Goal: Information Seeking & Learning: Compare options

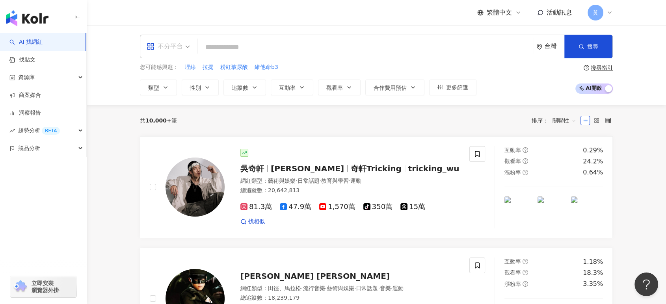
click at [178, 43] on div "不分平台" at bounding box center [165, 46] width 36 height 13
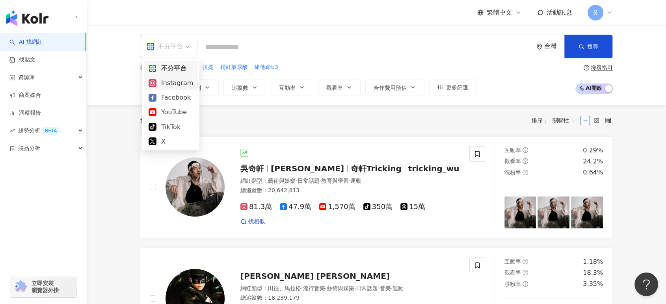
click at [174, 83] on div "Instagram" at bounding box center [171, 83] width 45 height 10
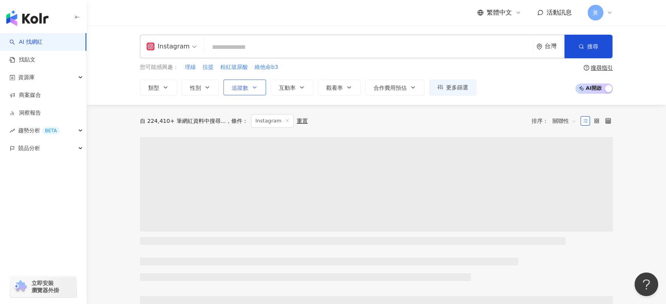
click at [244, 88] on span "追蹤數" at bounding box center [240, 88] width 17 height 6
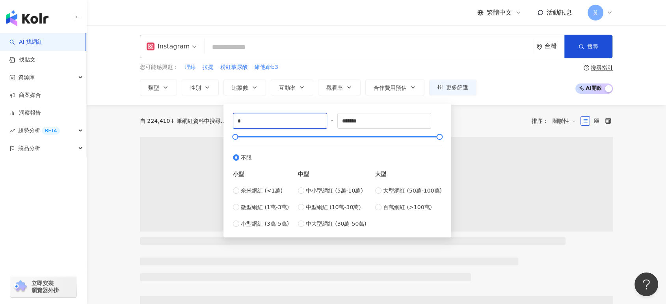
drag, startPoint x: 248, startPoint y: 119, endPoint x: 217, endPoint y: 119, distance: 30.4
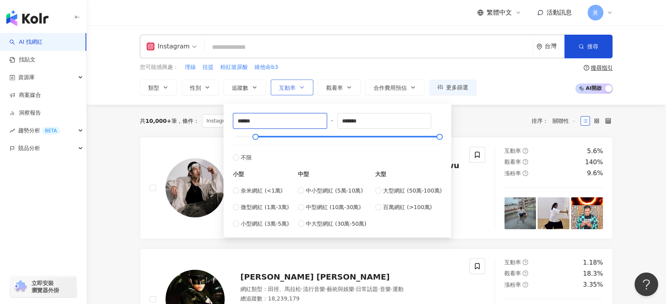
type input "******"
click at [305, 89] on button "互動率" at bounding box center [292, 88] width 43 height 16
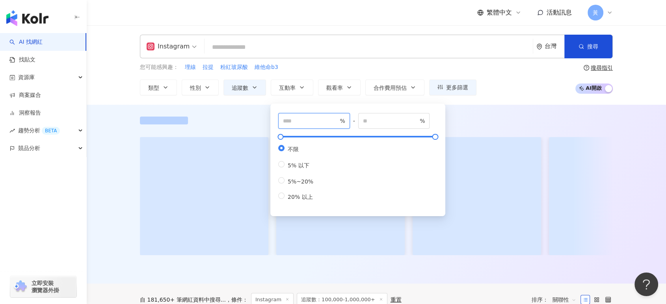
click at [296, 119] on input "number" at bounding box center [310, 121] width 55 height 9
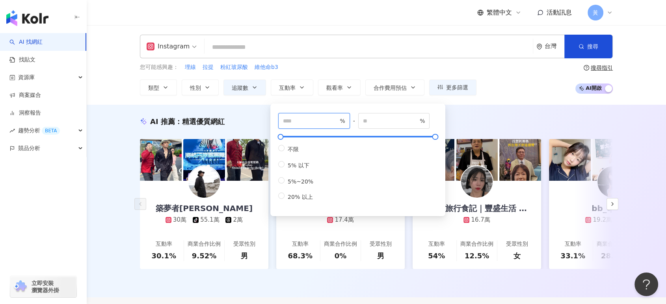
type input "*"
click at [523, 80] on div "您可能感興趣： 埋線 拉提 粉紅玻尿酸 維他命b3 類型 性別 追蹤數 互動率 觀看率 合作費用預估 更多篩選 ****** - ******* 不限 小型 …" at bounding box center [376, 79] width 473 height 32
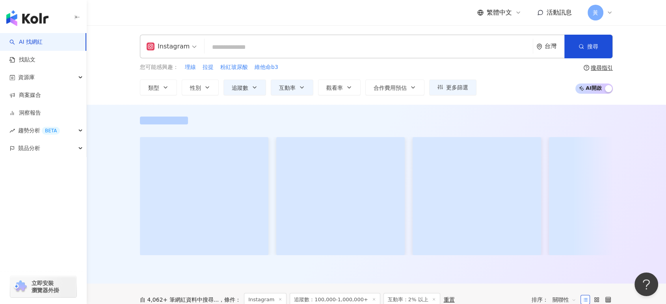
click at [325, 45] on input "search" at bounding box center [369, 47] width 322 height 15
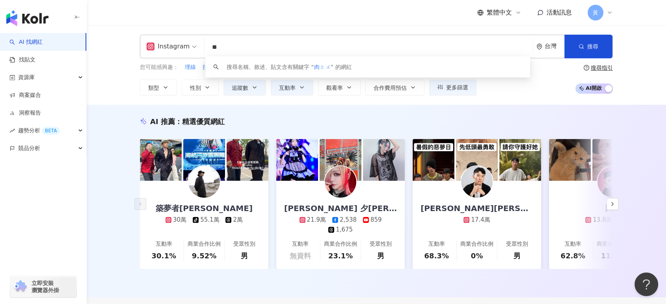
type input "*"
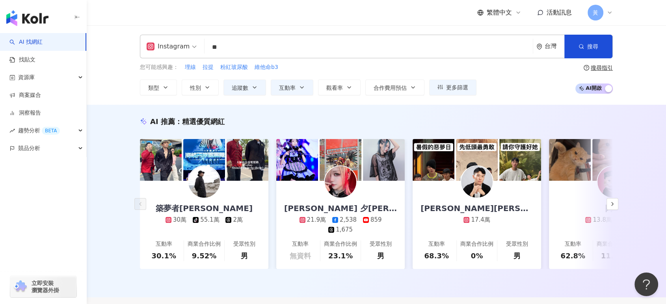
type input "**"
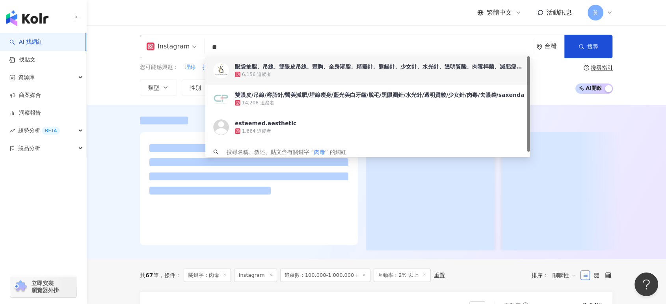
click at [108, 83] on div "Instagram 肉毒 ** 台灣 搜尋 71414aee-be23-4a58-b4c9-311e2c18a2e9 fef7b021-8831-4c21-8…" at bounding box center [376, 65] width 579 height 80
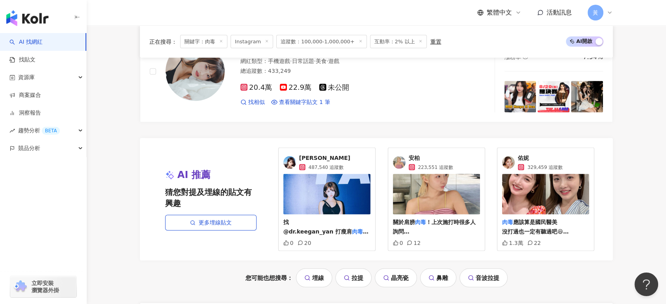
scroll to position [1577, 0]
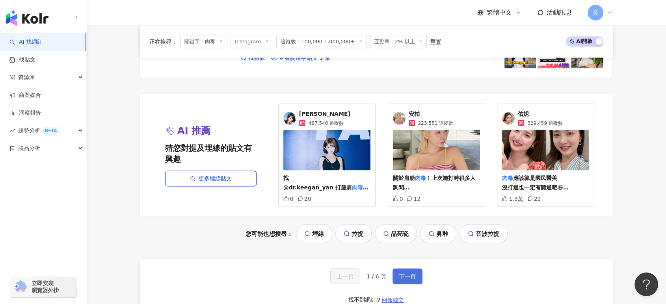
click at [406, 274] on span "下一頁" at bounding box center [407, 277] width 17 height 6
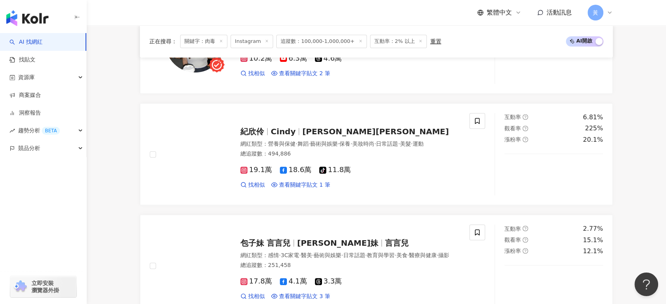
scroll to position [684, 0]
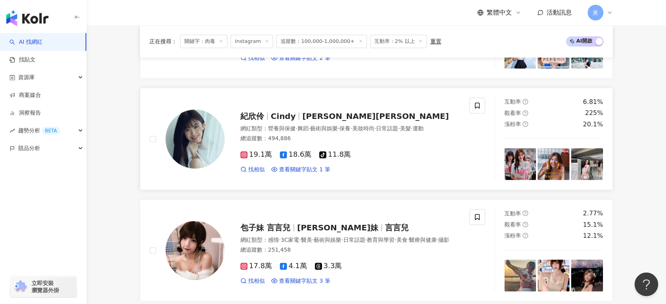
click at [302, 112] on span "紀欣伶Cindy" at bounding box center [375, 116] width 147 height 9
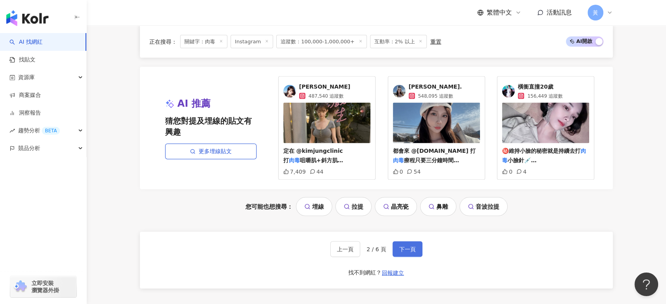
click at [401, 246] on span "下一頁" at bounding box center [407, 249] width 17 height 6
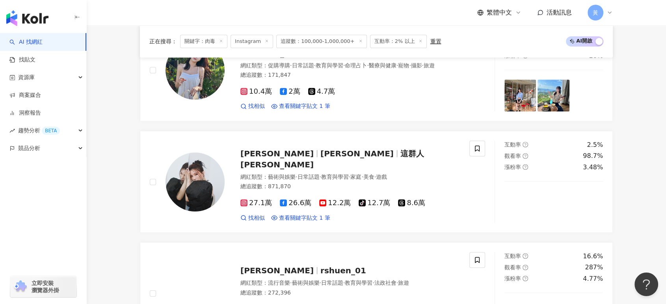
scroll to position [438, 0]
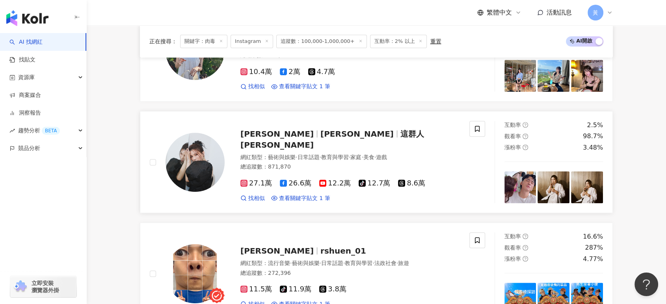
click at [294, 145] on div "董仔 董芷涵 這群人 董仔 網紅類型 ： 藝術與娛樂 · 日常話題 · 教育與學習 · 家庭 · 美食 · 遊戲 總追蹤數 ： 871,870 27.1萬 2…" at bounding box center [342, 162] width 235 height 80
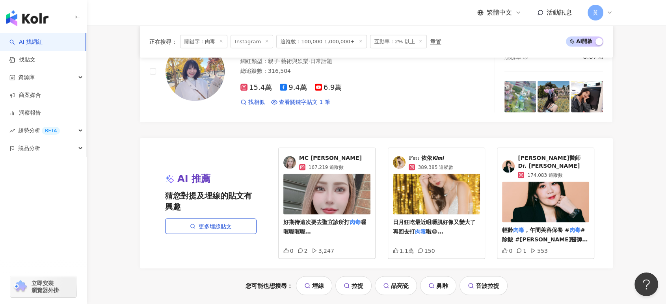
scroll to position [1620, 0]
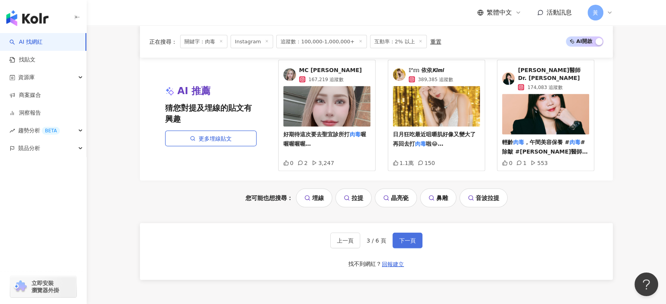
click at [408, 238] on span "下一頁" at bounding box center [407, 241] width 17 height 6
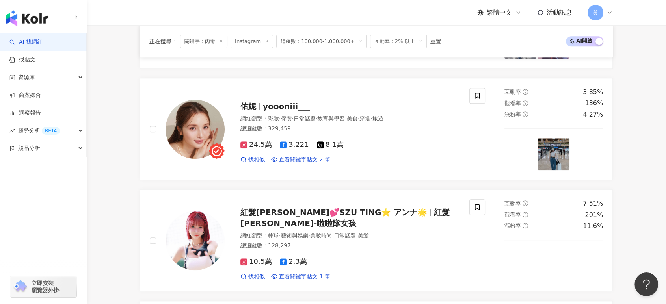
scroll to position [710, 0]
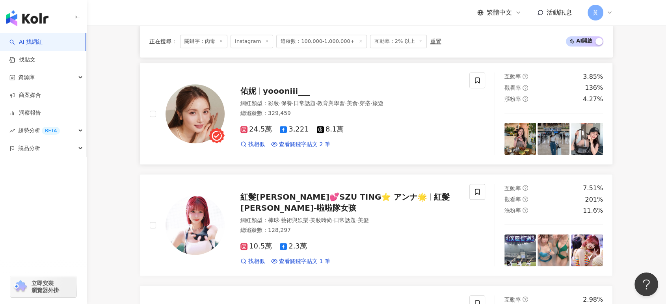
click at [283, 98] on div "佑妮 yoooniii___ 網紅類型 ： 彩妝 · 保養 · 日常話題 · 教育與學習 · 美食 · 穿搭 · 旅遊 總追蹤數 ： 329,459 24.5…" at bounding box center [342, 113] width 235 height 69
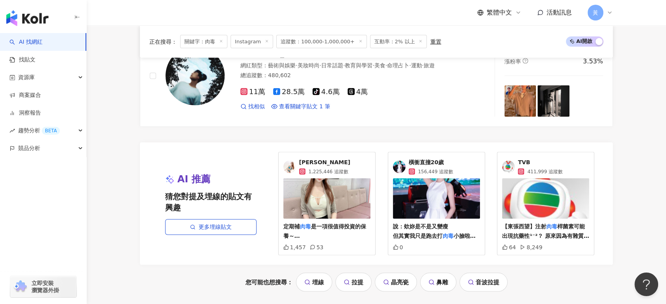
scroll to position [1585, 0]
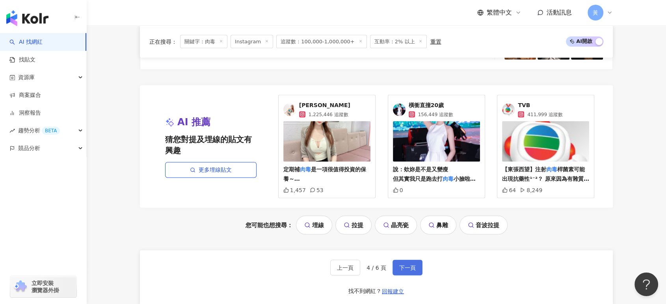
click at [412, 265] on span "下一頁" at bounding box center [407, 268] width 17 height 6
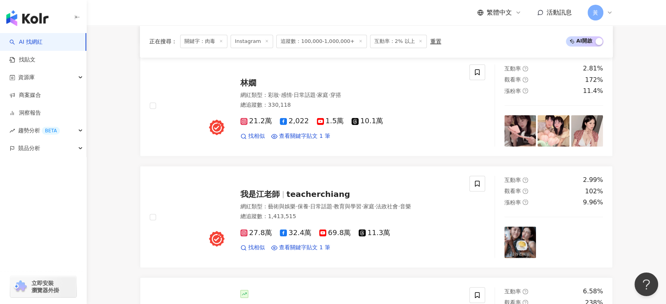
scroll to position [1051, 0]
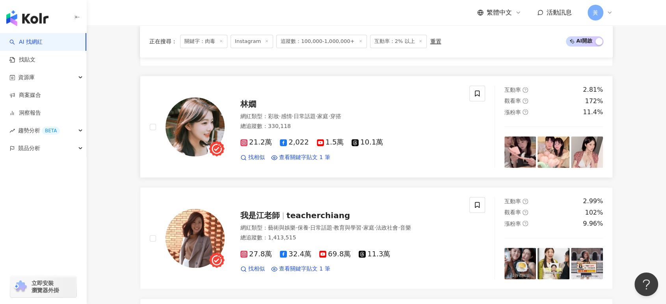
click at [244, 98] on div "林嫺 網紅類型 ： 彩妝 · 感情 · 日常話題 · 家庭 · 穿搭 總追蹤數 ： 330,118 21.2萬 2,022 1.5萬 10.1萬 找相似 查看…" at bounding box center [342, 126] width 235 height 69
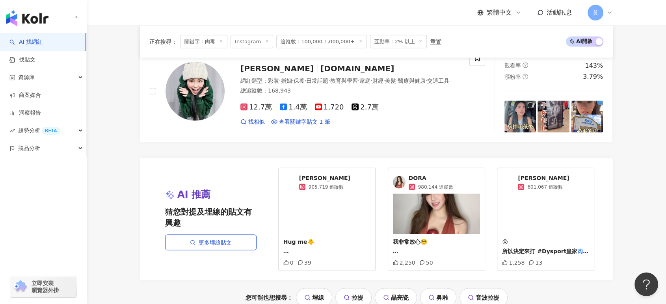
scroll to position [1620, 0]
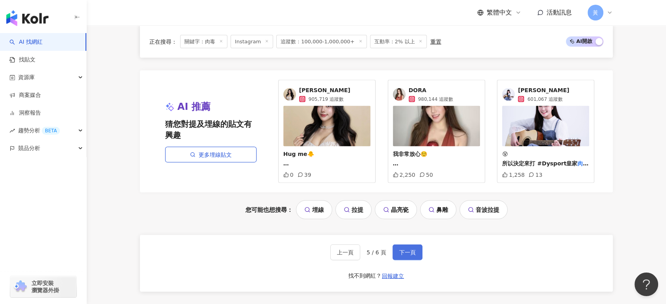
click at [407, 250] on span "下一頁" at bounding box center [407, 253] width 17 height 6
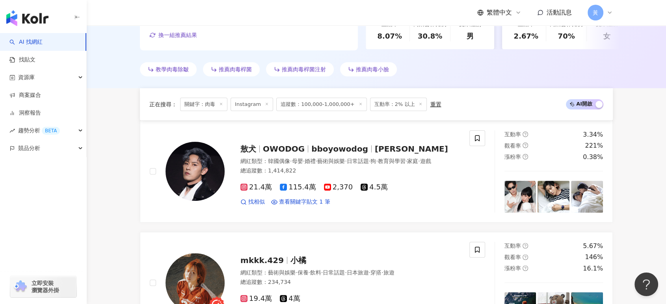
scroll to position [0, 0]
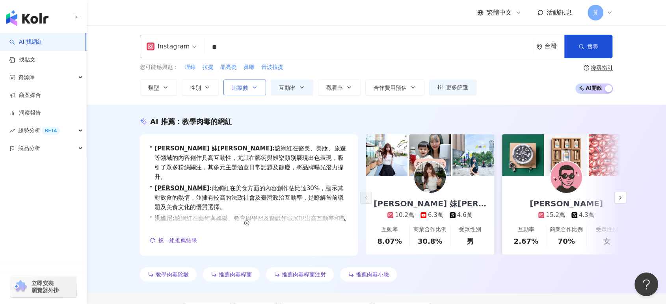
click at [246, 85] on span "追蹤數" at bounding box center [240, 88] width 17 height 6
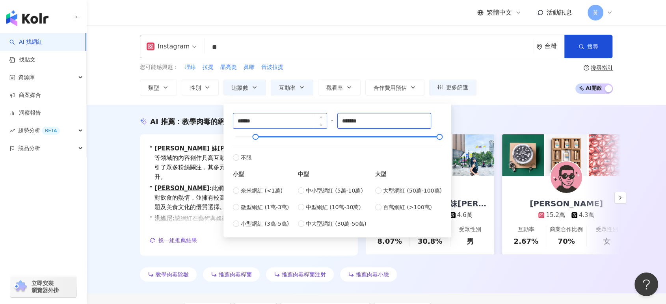
drag, startPoint x: 384, startPoint y: 122, endPoint x: 295, endPoint y: 121, distance: 89.5
click at [295, 121] on div "****** - ******* 不限 小型 奈米網紅 (<1萬) 微型網紅 (1萬-3萬) 小型網紅 (3萬-5萬) 中型 中小型網紅 (5萬-10萬) 中…" at bounding box center [337, 170] width 209 height 115
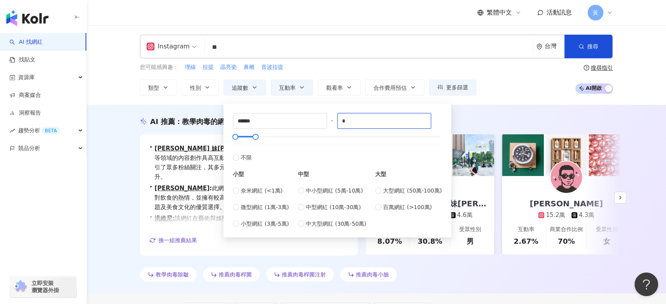
type input "*"
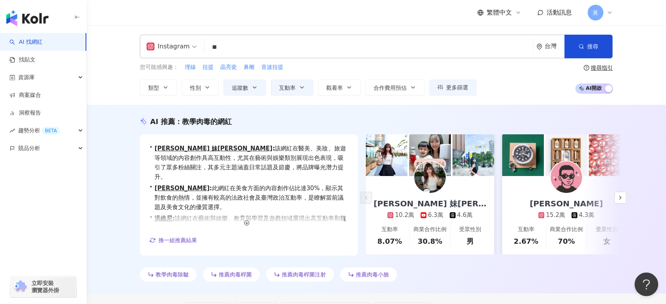
click at [507, 77] on div "您可能感興趣： 埋線 拉提 晶亮瓷 鼻雕 音波拉提 類型 性別 追蹤數 互動率 觀看率 合作費用預估 更多篩選 ****** - * 不限 小型 奈米網紅 (…" at bounding box center [376, 79] width 473 height 32
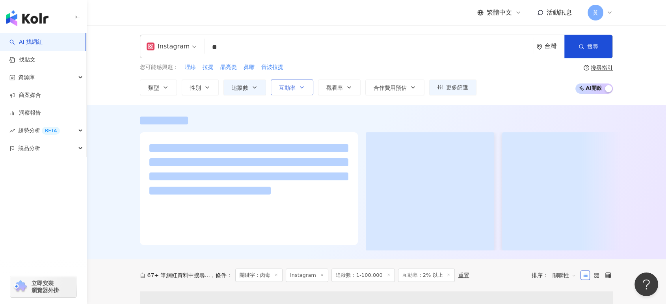
click at [293, 88] on span "互動率" at bounding box center [287, 88] width 17 height 6
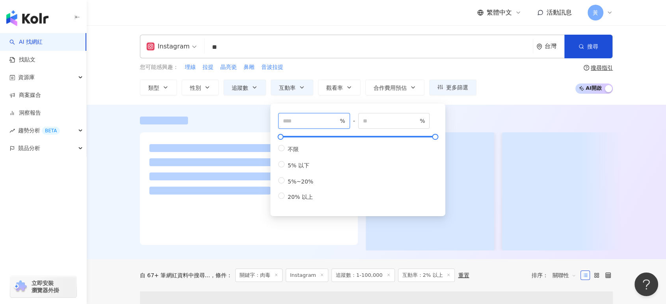
click at [297, 124] on input "*" at bounding box center [310, 121] width 55 height 9
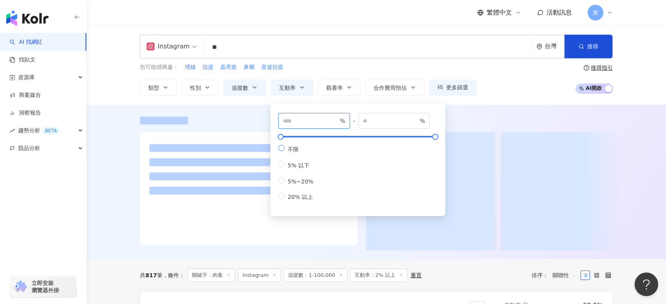
type input "*"
click at [309, 146] on label "不限" at bounding box center [297, 149] width 38 height 8
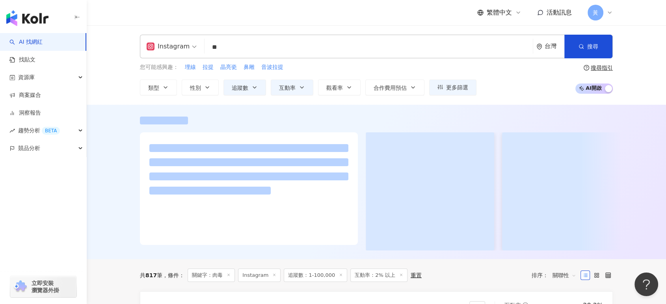
click at [532, 81] on div "您可能感興趣： 埋線 拉提 晶亮瓷 鼻雕 音波拉提 類型 性別 追蹤數 互動率 觀看率 合作費用預估 更多篩選 ****** - * 不限 小型 奈米網紅 (…" at bounding box center [376, 79] width 473 height 32
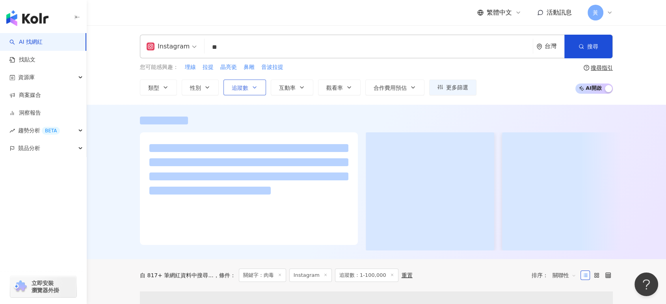
click at [250, 82] on button "追蹤數" at bounding box center [245, 88] width 43 height 16
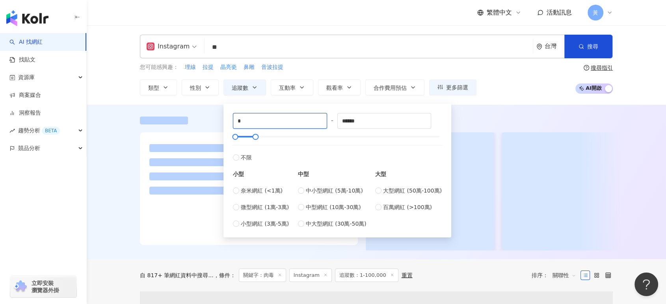
drag, startPoint x: 263, startPoint y: 124, endPoint x: 206, endPoint y: 125, distance: 57.6
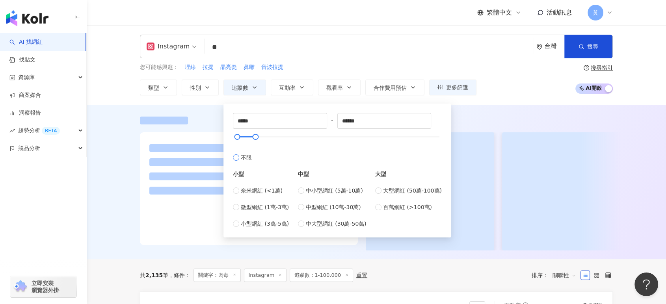
type input "*"
type input "*******"
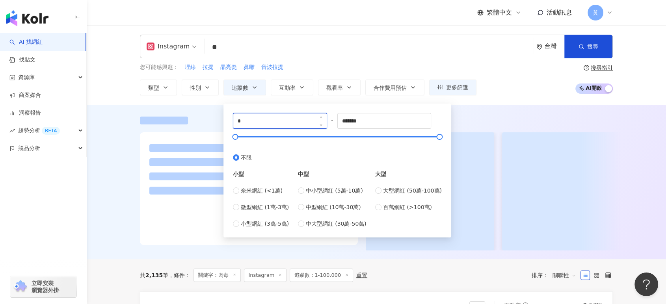
click at [262, 119] on input "*" at bounding box center [279, 121] width 93 height 15
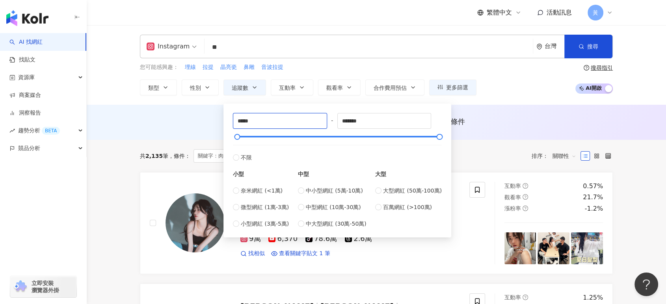
type input "*****"
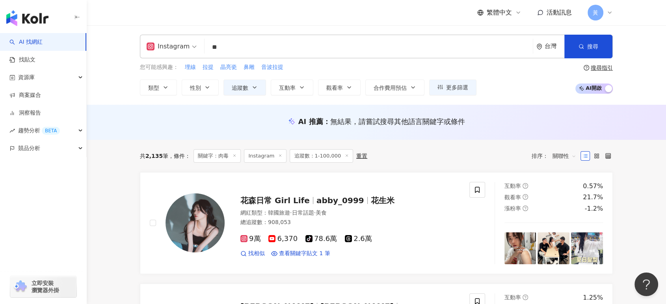
click at [493, 76] on div "您可能感興趣： 埋線 拉提 晶亮瓷 鼻雕 音波拉提 類型 性別 追蹤數 互動率 觀看率 合作費用預估 更多篩選 ***** - ******* 不限 小型 奈…" at bounding box center [376, 79] width 473 height 32
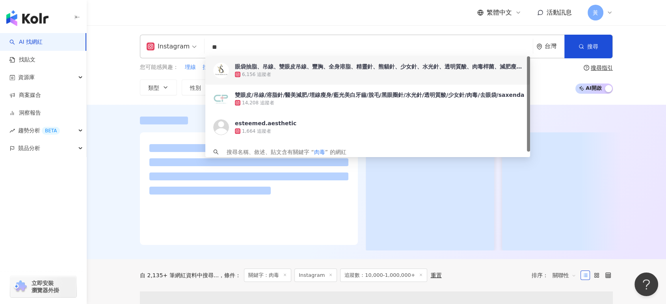
drag, startPoint x: 233, startPoint y: 42, endPoint x: 199, endPoint y: 47, distance: 34.3
click at [199, 47] on div "Instagram ** 台灣 搜尋 71414aee-be23-4a58-b4c9-311e2c18a2e9 fef7b021-8831-4c21-8231…" at bounding box center [376, 47] width 473 height 24
type input "*"
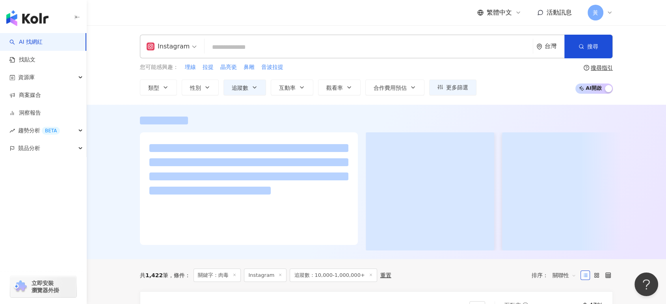
paste input "****"
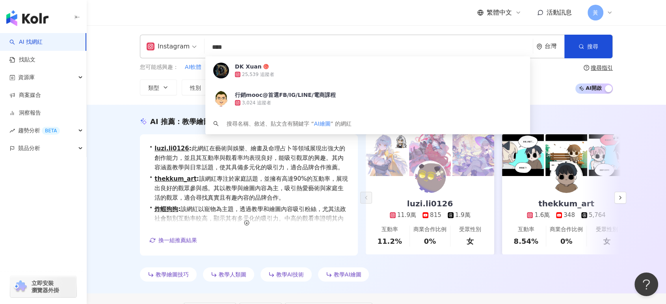
click at [105, 78] on div "Instagram **** 台灣 搜尋 a7246c5a-5642-4c32-abb2-57ac835564a4 DK Xuan 25,539 追蹤者 行銷…" at bounding box center [376, 65] width 579 height 80
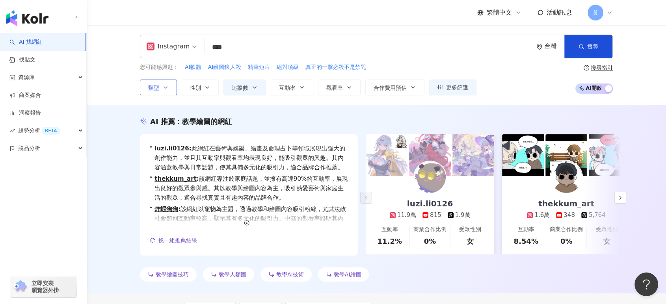
click at [167, 83] on button "類型" at bounding box center [158, 88] width 37 height 16
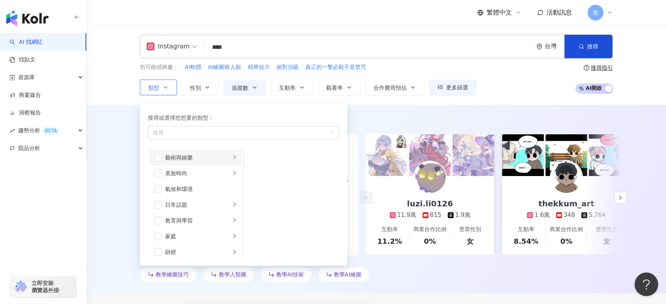
click at [193, 160] on div "藝術與娛樂" at bounding box center [197, 157] width 65 height 9
click at [253, 191] on span "button" at bounding box center [254, 189] width 8 height 8
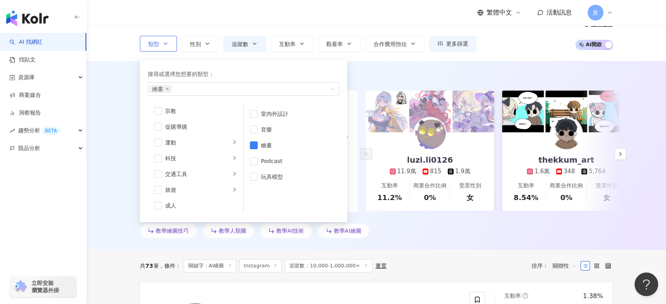
scroll to position [273, 0]
click at [224, 157] on div "科技" at bounding box center [197, 156] width 65 height 9
click at [259, 113] on li "AI & 半導體" at bounding box center [291, 114] width 93 height 16
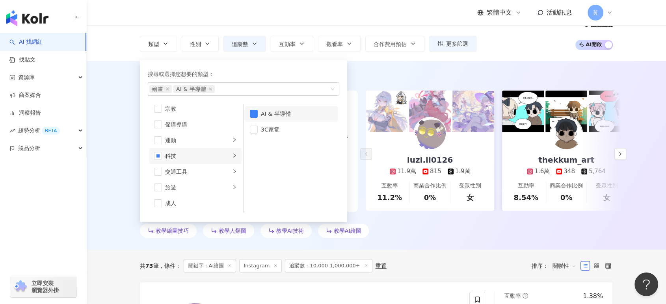
click at [500, 47] on div "您可能感興趣： AI軟體 AI繪圖狼人殺 精華短片 絕對頂級 真正的一擊必殺不是禁咒 類型 搜尋或選擇您想要的類型： 繪畫 AI & 半導體 藝術與娛樂 美妝…" at bounding box center [376, 35] width 473 height 32
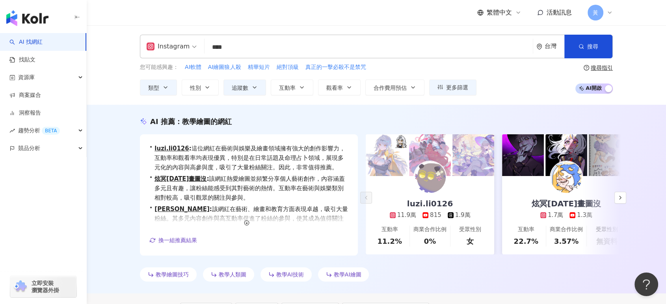
click at [267, 50] on input "****" at bounding box center [369, 47] width 322 height 15
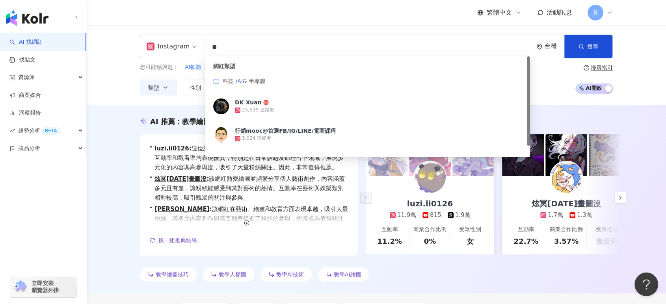
type input "*"
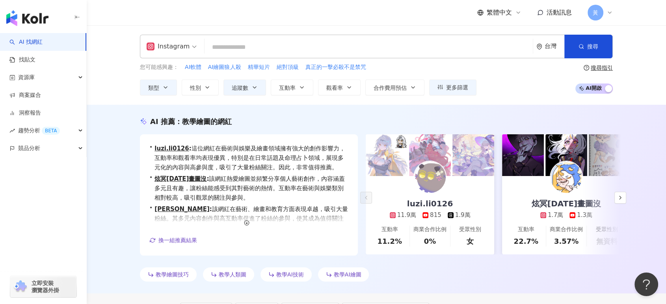
click at [110, 71] on div "Instagram 台灣 搜尋 customizedTag 網紅類型 藝術與娛樂 / Podc a st 科技 / A I & 半導體 DK Xuan 25,…" at bounding box center [376, 65] width 579 height 80
click at [214, 46] on input "search" at bounding box center [369, 47] width 322 height 15
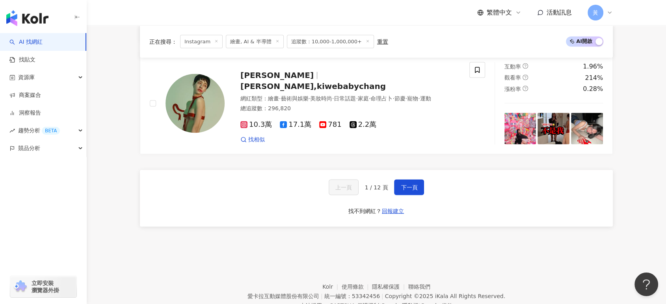
scroll to position [1533, 0]
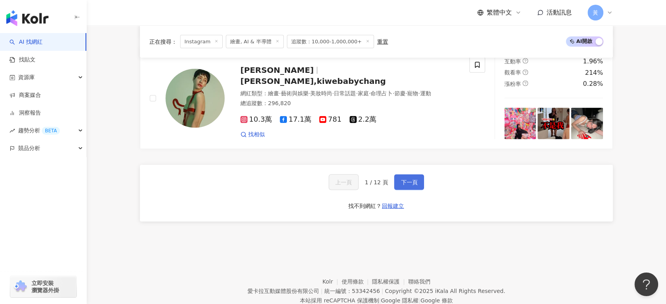
click at [399, 179] on button "下一頁" at bounding box center [409, 183] width 30 height 16
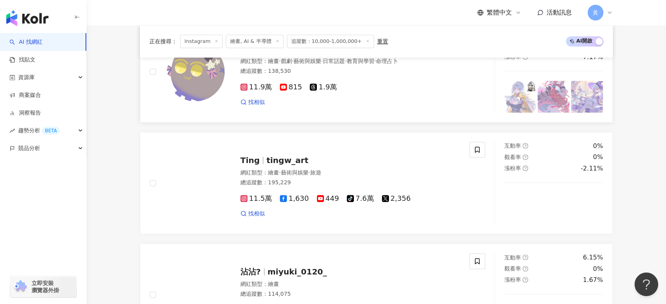
scroll to position [0, 0]
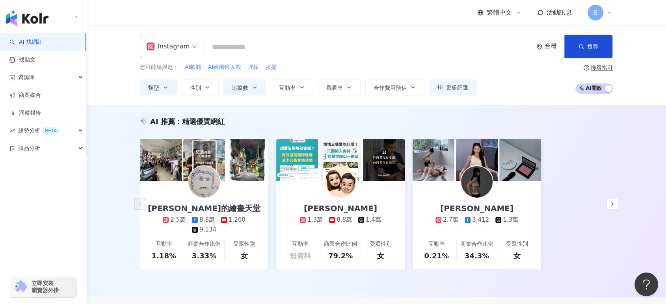
click at [268, 47] on input "search" at bounding box center [369, 47] width 322 height 15
paste input "**********"
type input "**********"
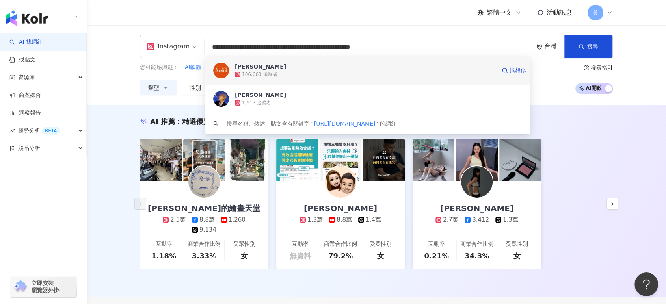
click at [276, 69] on span "陳翔" at bounding box center [365, 67] width 261 height 8
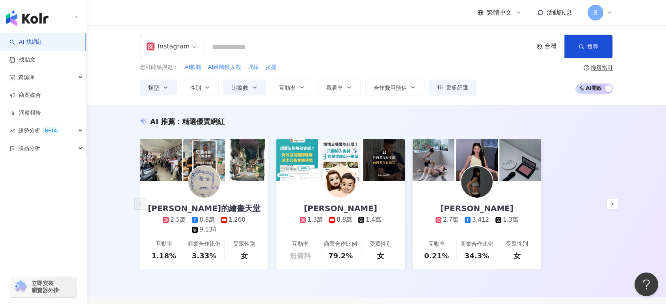
click at [238, 44] on input "search" at bounding box center [369, 47] width 322 height 15
paste input "******"
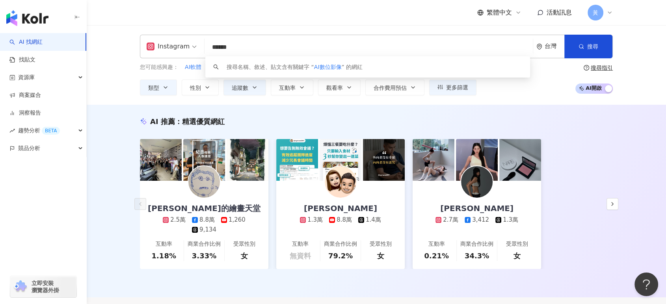
click at [262, 49] on input "******" at bounding box center [369, 47] width 322 height 15
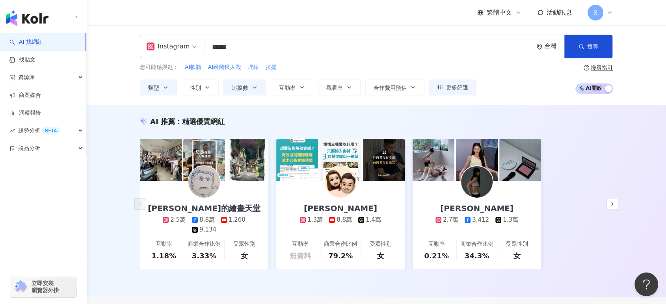
click at [154, 78] on div "您可能感興趣： AI軟體 AI繪圖狼人殺 埋線 拉提 類型 性別 追蹤數 互動率 觀看率 合作費用預估 更多篩選 ***** - ******* 不限 小型 …" at bounding box center [308, 79] width 337 height 32
click at [157, 85] on span "類型" at bounding box center [153, 88] width 11 height 6
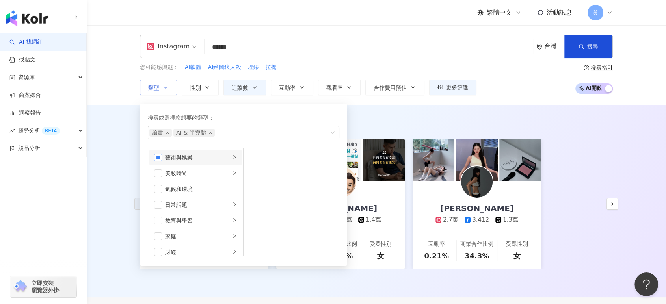
click at [159, 156] on span "button" at bounding box center [158, 158] width 8 height 8
click at [183, 134] on span "AI & 半導體" at bounding box center [169, 133] width 41 height 8
click at [185, 132] on icon "close" at bounding box center [186, 133] width 2 height 2
click at [183, 132] on icon "close" at bounding box center [184, 133] width 2 height 2
click at [110, 74] on div "Instagram ****** 台灣 搜尋 keyword 搜尋名稱、敘述、貼文含有關鍵字 “ AI數位影像 ” 的網紅 您可能感興趣： AI軟體 AI繪圖…" at bounding box center [376, 65] width 579 height 80
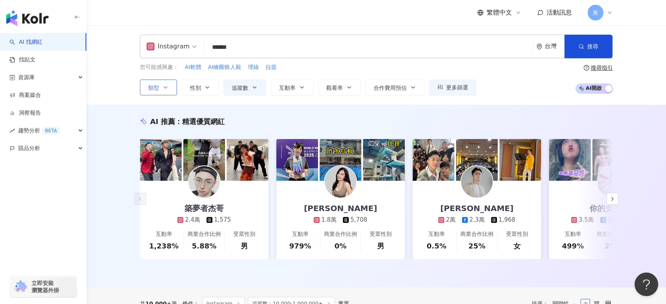
click at [320, 51] on input "******" at bounding box center [369, 47] width 322 height 15
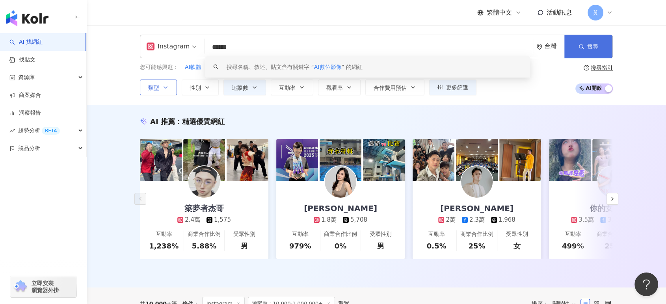
click at [584, 41] on button "搜尋" at bounding box center [588, 47] width 48 height 24
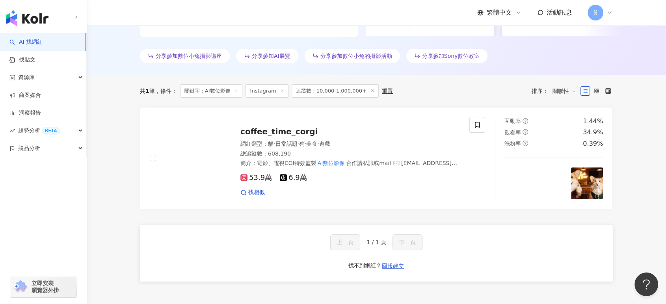
scroll to position [223, 0]
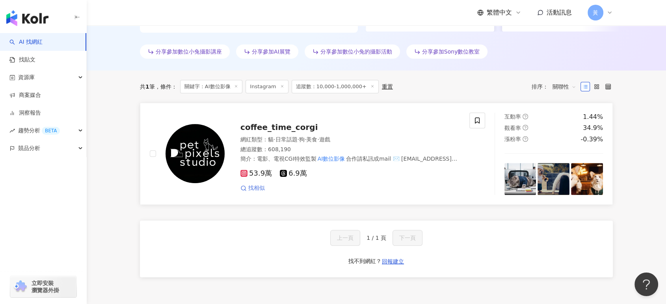
click at [255, 188] on span "找相似" at bounding box center [256, 188] width 17 height 8
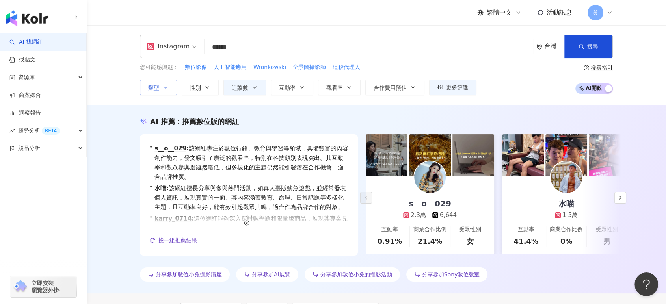
click at [247, 50] on input "******" at bounding box center [369, 47] width 322 height 15
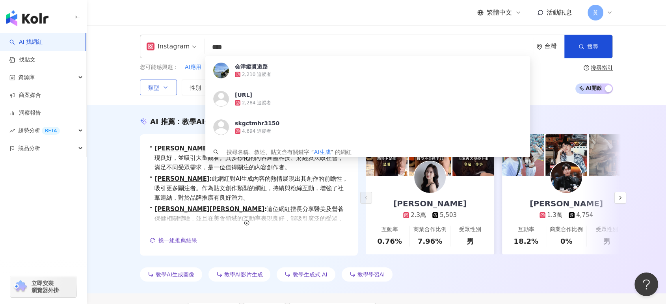
click at [159, 84] on button "類型" at bounding box center [158, 88] width 37 height 16
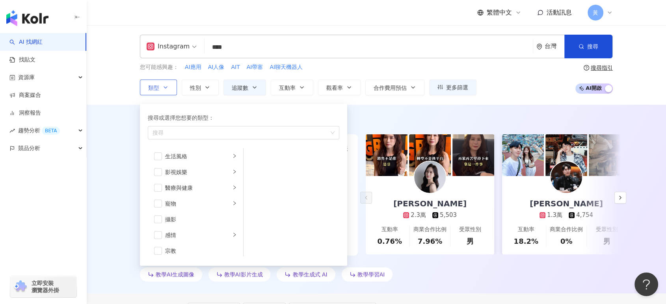
scroll to position [175, 0]
click at [158, 203] on span "button" at bounding box center [158, 203] width 8 height 8
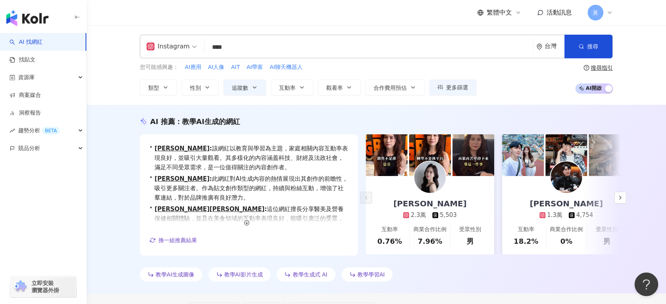
click at [123, 106] on div "AI 推薦 ： 教學AI生成的網紅 • 蘿倫 Loren : 該網紅以教育與學習為主題，家庭相關內容互動率表現良好，並吸引大量觀看。其多樣化的內容涵蓋科技、財…" at bounding box center [376, 199] width 579 height 189
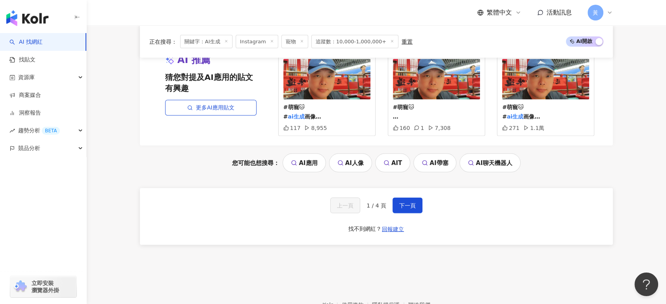
scroll to position [1648, 0]
click at [404, 197] on button "下一頁" at bounding box center [408, 205] width 30 height 16
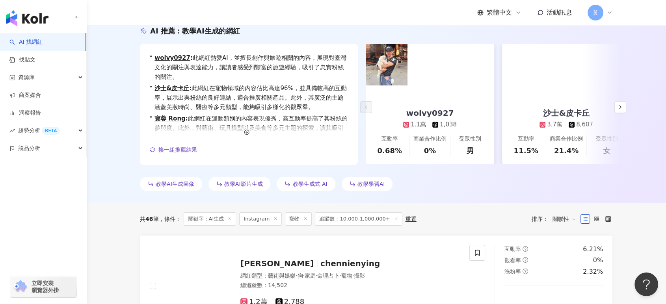
scroll to position [88, 0]
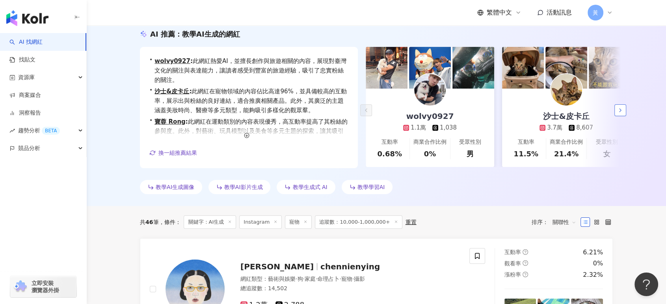
click at [621, 112] on icon "button" at bounding box center [620, 110] width 6 height 6
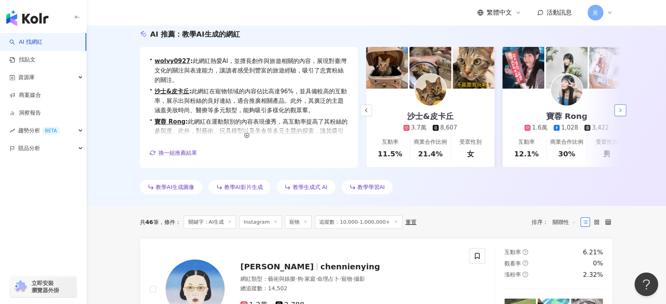
click at [621, 112] on icon "button" at bounding box center [620, 110] width 6 height 6
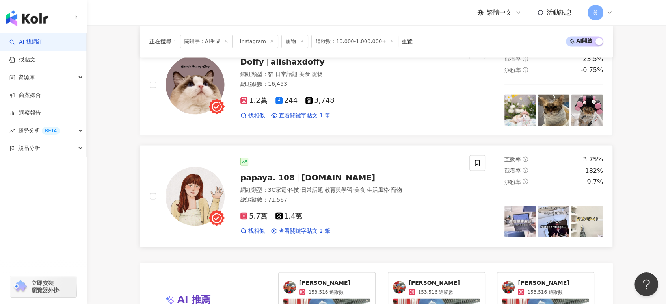
scroll to position [1577, 0]
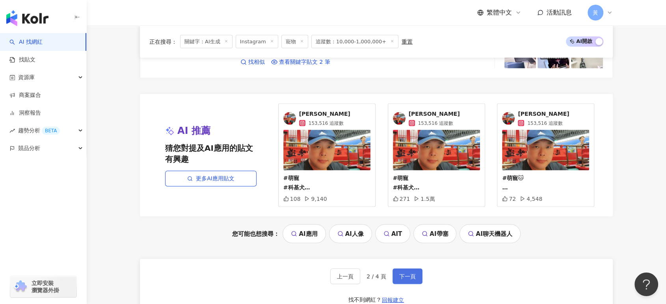
click at [405, 275] on span "下一頁" at bounding box center [407, 277] width 17 height 6
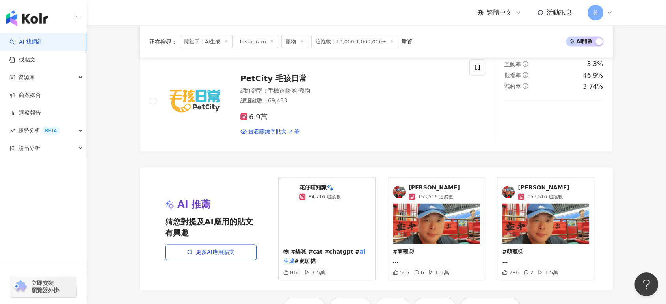
scroll to position [1620, 0]
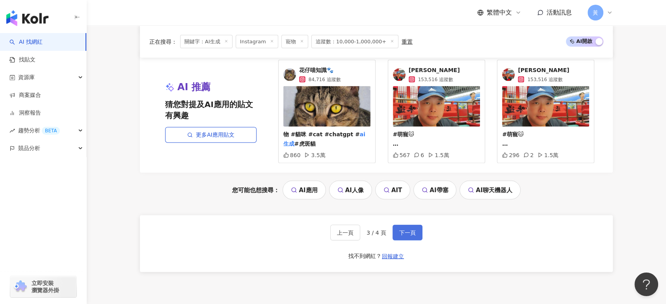
click at [406, 230] on span "下一頁" at bounding box center [407, 233] width 17 height 6
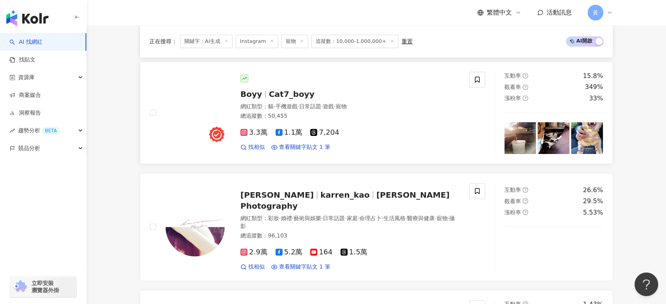
scroll to position [0, 0]
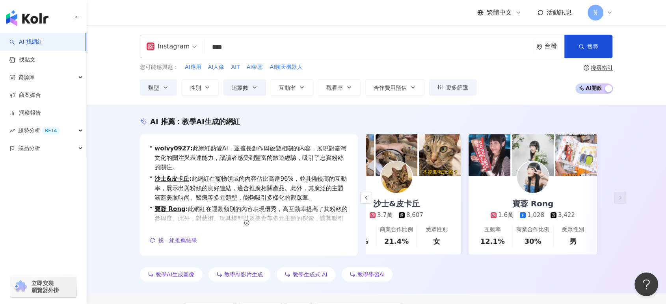
click at [246, 44] on input "****" at bounding box center [369, 47] width 322 height 15
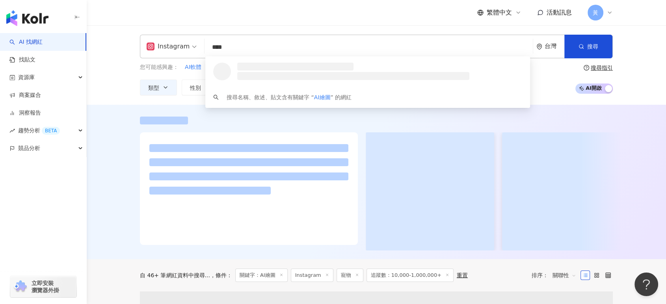
type input "****"
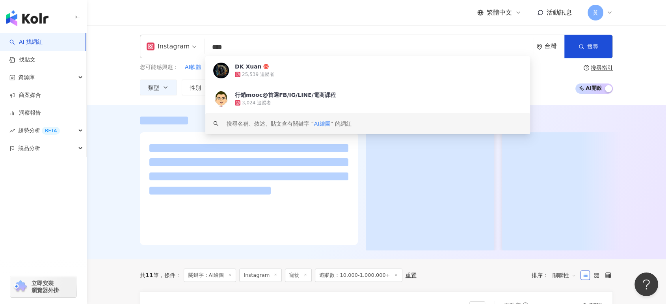
click at [118, 79] on div "Instagram **** 台灣 搜尋 8d4f114f-dafe-4845-8981-31771e788aff keyword DK Xuan 25,53…" at bounding box center [376, 65] width 579 height 80
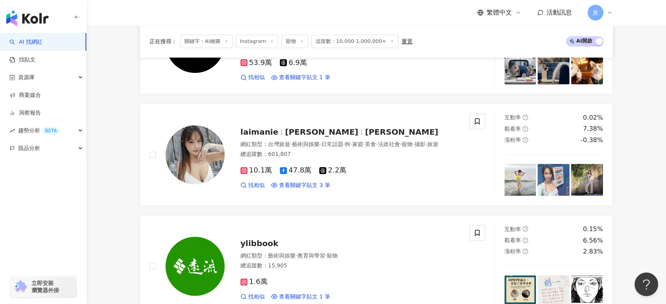
scroll to position [597, 0]
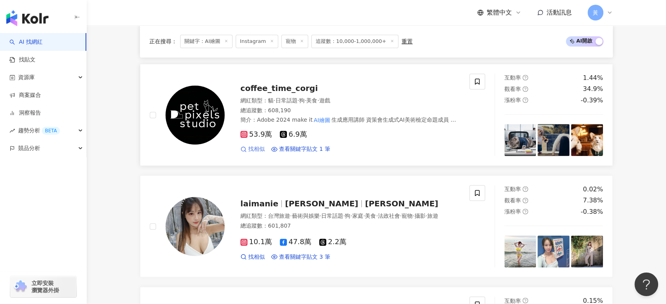
click at [252, 152] on span "找相似" at bounding box center [256, 149] width 17 height 8
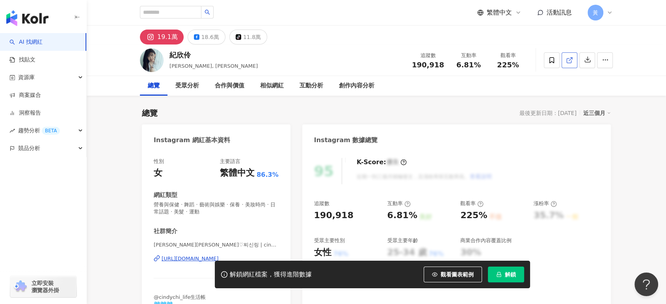
click at [570, 60] on line at bounding box center [570, 59] width 3 height 3
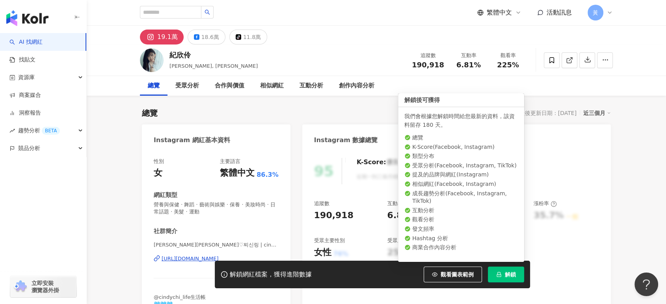
click at [504, 274] on button "解鎖" at bounding box center [506, 275] width 36 height 16
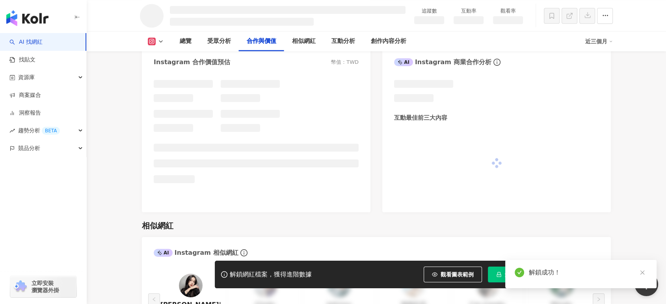
scroll to position [928, 0]
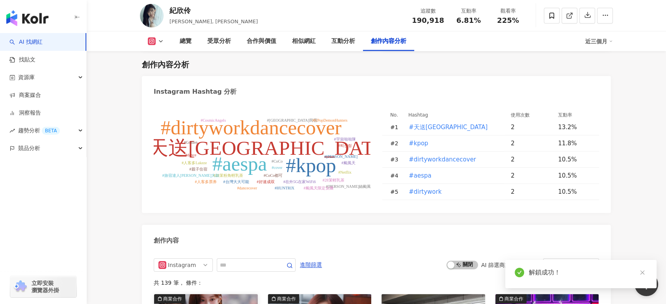
scroll to position [2438, 0]
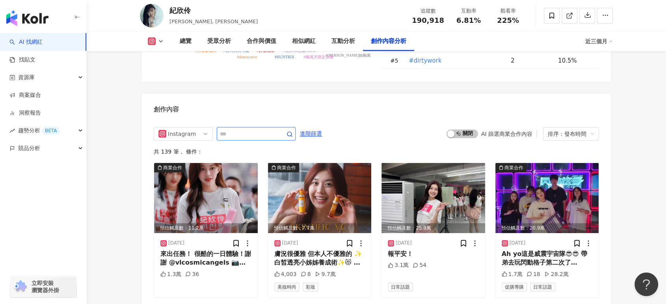
click at [252, 129] on input "text" at bounding box center [247, 133] width 55 height 9
type input "**"
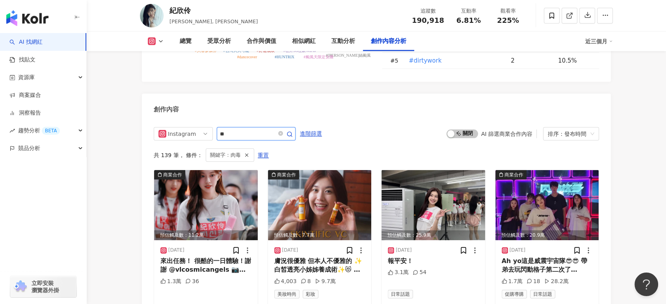
scroll to position [2431, 0]
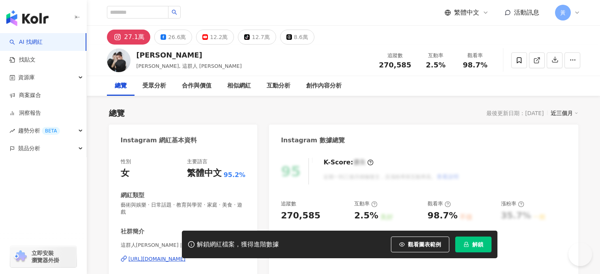
click at [483, 248] on span "解鎖" at bounding box center [477, 244] width 11 height 6
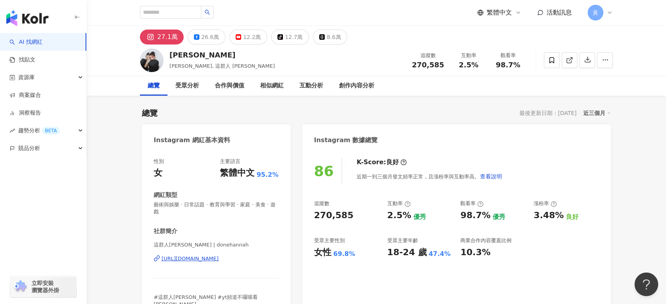
click at [179, 53] on div "[PERSON_NAME]" at bounding box center [221, 55] width 105 height 10
drag, startPoint x: 171, startPoint y: 53, endPoint x: 181, endPoint y: 53, distance: 10.2
click at [181, 53] on div "董仔" at bounding box center [221, 55] width 105 height 10
copy div "董仔"
click at [201, 118] on div "總覽 最後更新日期：2025/8/27 近三個月" at bounding box center [376, 113] width 469 height 11
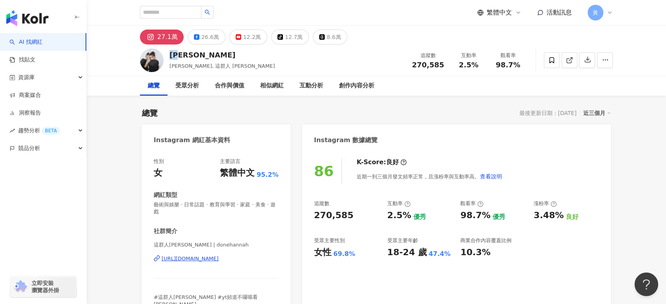
drag, startPoint x: 177, startPoint y: 53, endPoint x: 186, endPoint y: 53, distance: 9.9
click at [186, 53] on div "董仔" at bounding box center [221, 55] width 105 height 10
copy div "董仔"
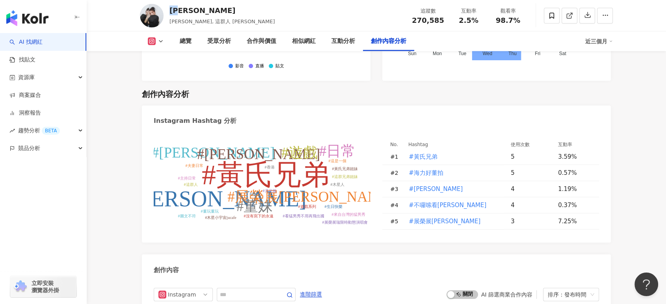
scroll to position [2453, 0]
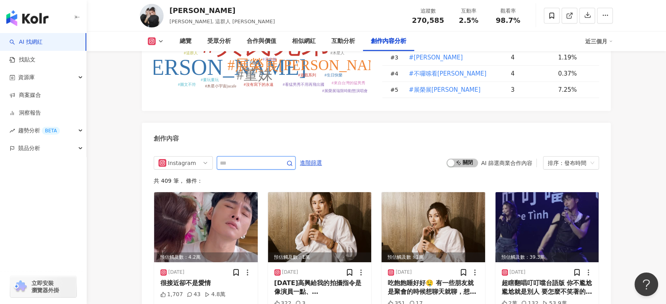
click at [240, 158] on input "text" at bounding box center [247, 162] width 55 height 9
type input "**"
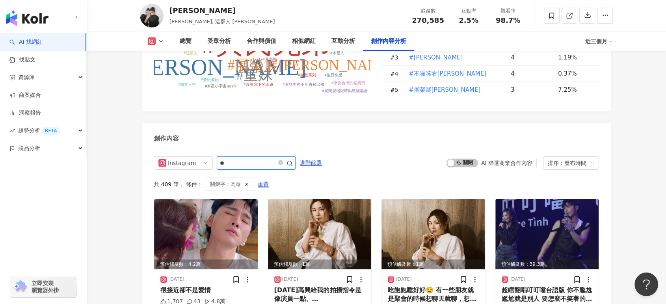
scroll to position [2483, 0]
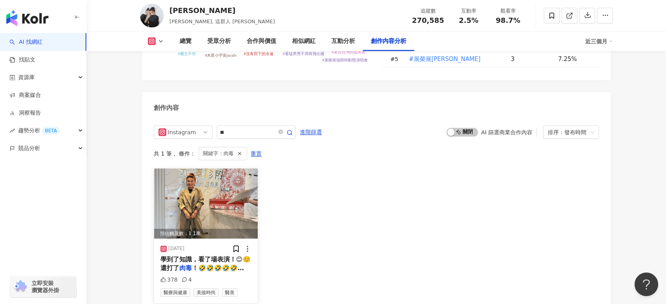
click at [224, 256] on span "學到了知識，看了場表演！😊☺️ 還打了" at bounding box center [205, 264] width 90 height 16
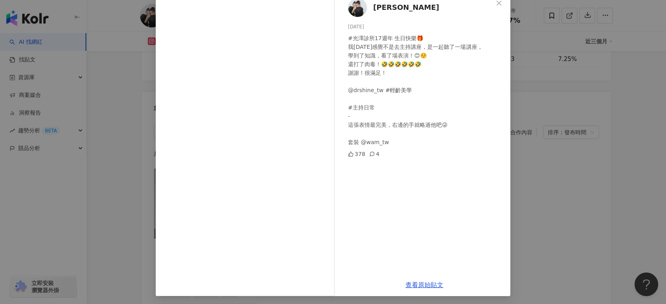
scroll to position [49, 0]
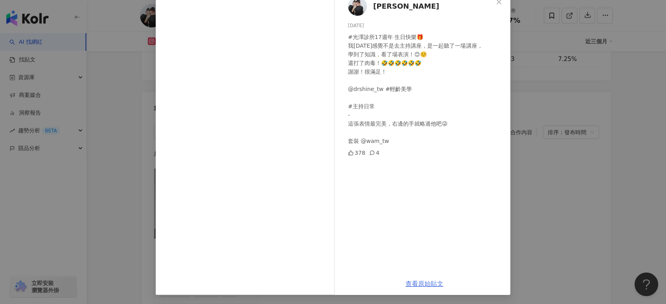
click at [433, 274] on link "查看原始貼文" at bounding box center [425, 283] width 38 height 7
click at [536, 106] on div "董仔 2024/10/19 #光澤診所17週年 生日快樂🎁 我今天感覺不是去主持講座，是一起聽了一場講座， 學到了知識，看了場表演！😊☺️ 還打了肉毒！🤣🤣🤣…" at bounding box center [333, 152] width 666 height 304
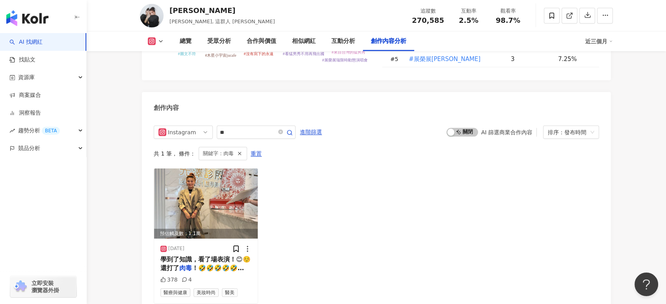
drag, startPoint x: 458, startPoint y: 21, endPoint x: 479, endPoint y: 20, distance: 20.9
click at [479, 20] on div "2.5%" at bounding box center [469, 21] width 30 height 8
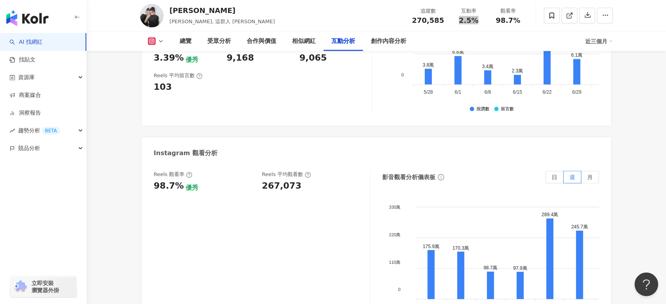
scroll to position [1739, 0]
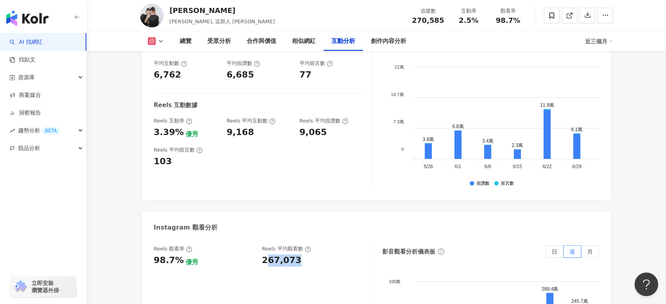
drag, startPoint x: 264, startPoint y: 216, endPoint x: 300, endPoint y: 216, distance: 35.5
click at [300, 255] on div "267,073" at bounding box center [312, 261] width 101 height 12
click at [293, 255] on div "267,073" at bounding box center [281, 261] width 39 height 12
drag, startPoint x: 261, startPoint y: 215, endPoint x: 306, endPoint y: 214, distance: 45.7
click at [306, 246] on div "Reels 觀看率 98.7% 優秀 Reels 平均觀看數 267,073" at bounding box center [258, 256] width 209 height 21
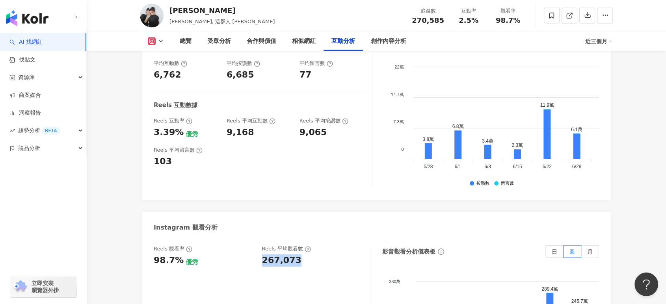
copy div "267,073"
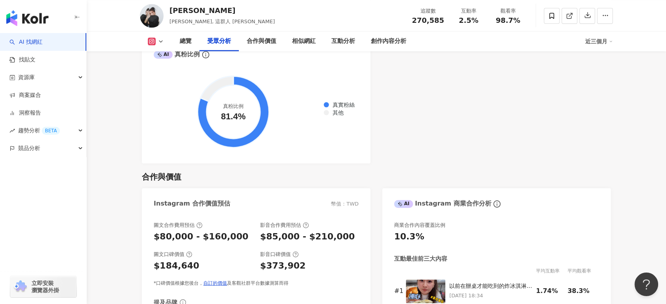
scroll to position [1038, 0]
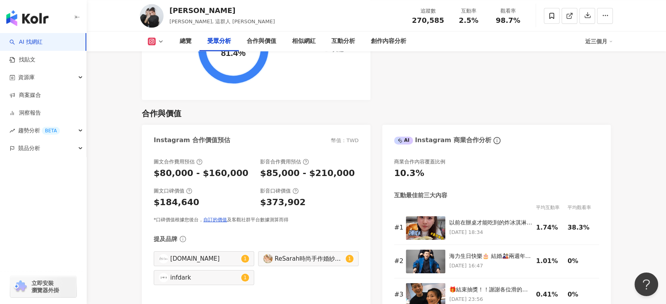
click at [272, 188] on div "影音口碑價值" at bounding box center [279, 191] width 39 height 7
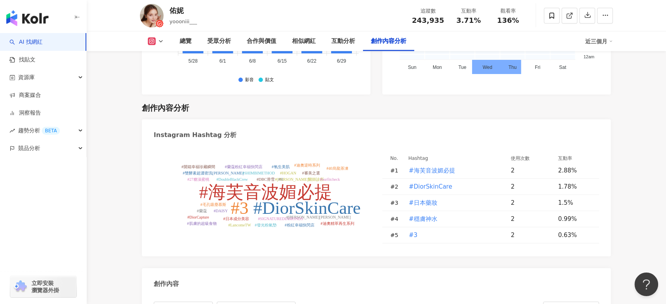
scroll to position [2277, 0]
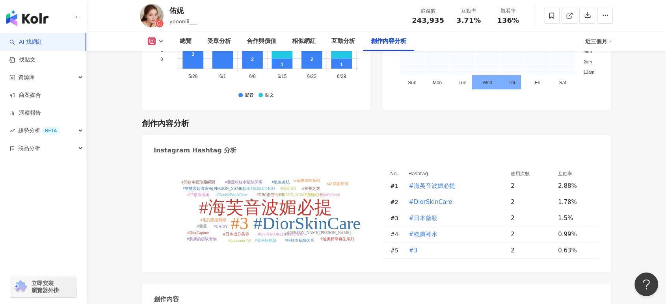
type input "**"
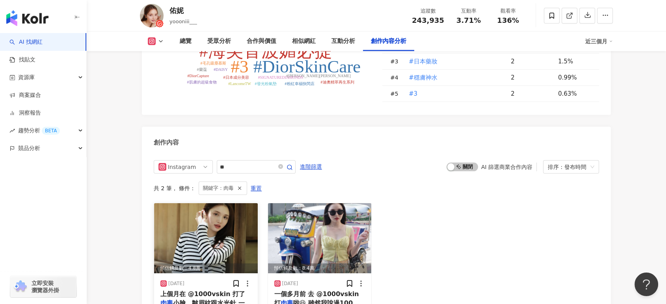
click at [208, 274] on span "上個月在 @1000vskin 打了" at bounding box center [202, 294] width 85 height 7
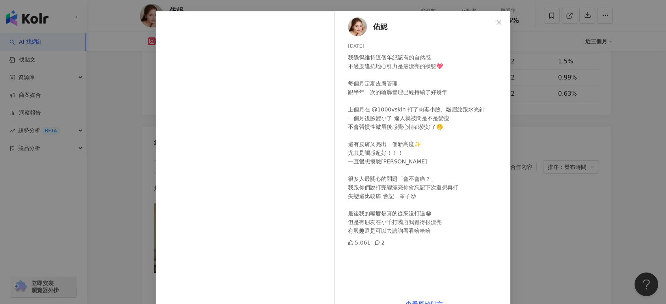
scroll to position [44, 0]
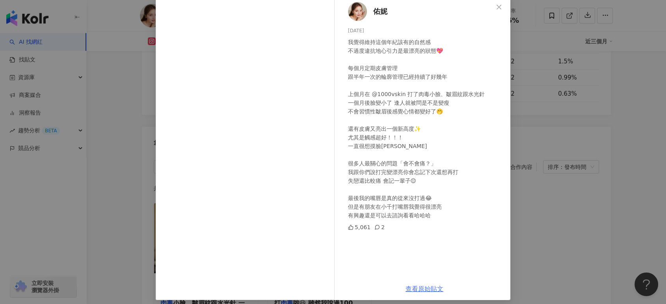
click at [425, 274] on link "查看原始貼文" at bounding box center [425, 288] width 38 height 7
click at [138, 32] on div "佑妮 2025/5/13 我覺得維持這個年紀該有的自然感 不過度違抗地心引力是最漂亮的狀態💖 每個月定期皮膚管理 跟半年一次的輪廓管理已經持續了好幾年 上個月…" at bounding box center [333, 152] width 666 height 304
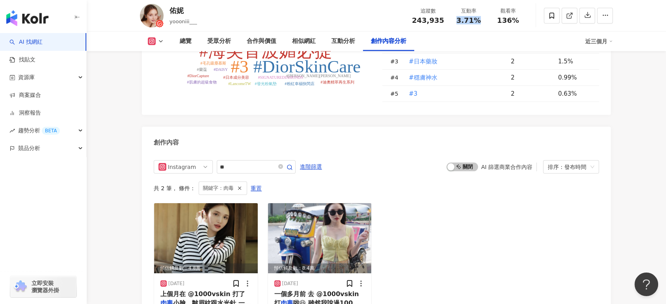
drag, startPoint x: 458, startPoint y: 22, endPoint x: 481, endPoint y: 22, distance: 22.5
click at [481, 22] on div "3.71%" at bounding box center [469, 21] width 30 height 8
copy span "3.71%"
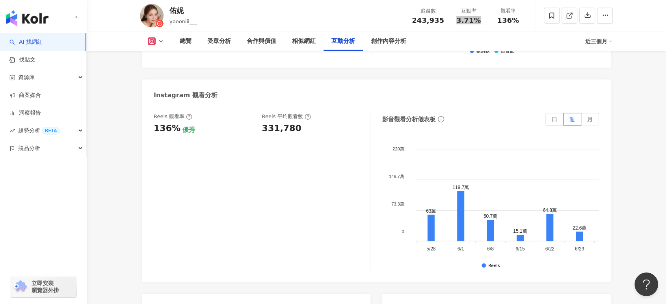
scroll to position [1777, 0]
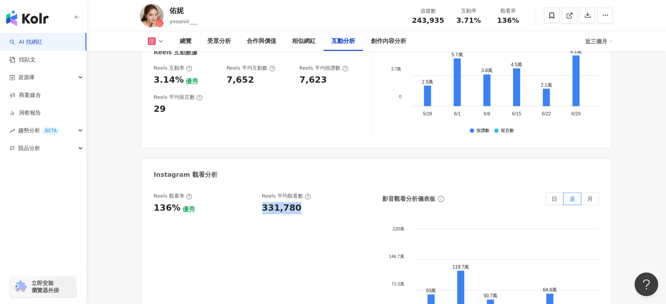
drag, startPoint x: 259, startPoint y: 127, endPoint x: 296, endPoint y: 127, distance: 37.1
click at [296, 193] on div "Reels 觀看率 136% 優秀 Reels 平均觀看數 331,780" at bounding box center [258, 203] width 209 height 21
copy div "331,780"
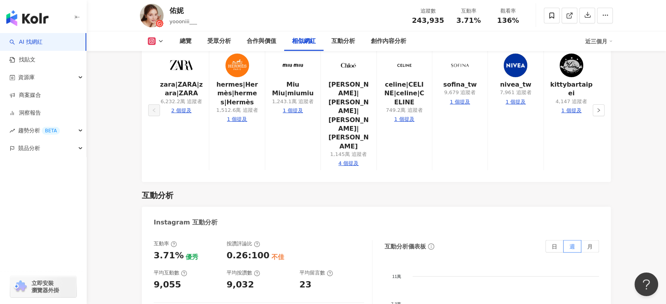
scroll to position [1514, 0]
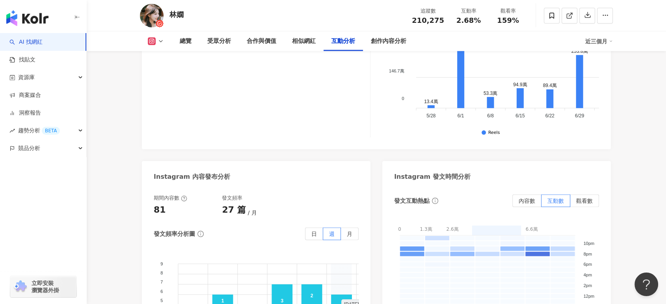
scroll to position [2175, 0]
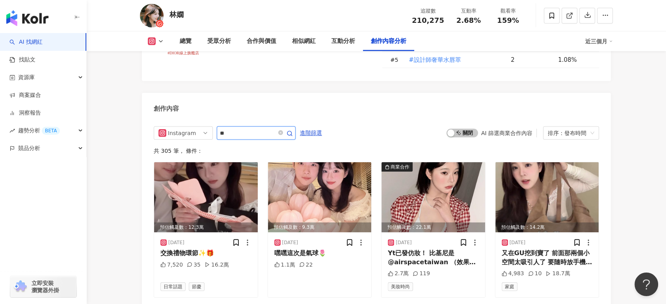
type input "**"
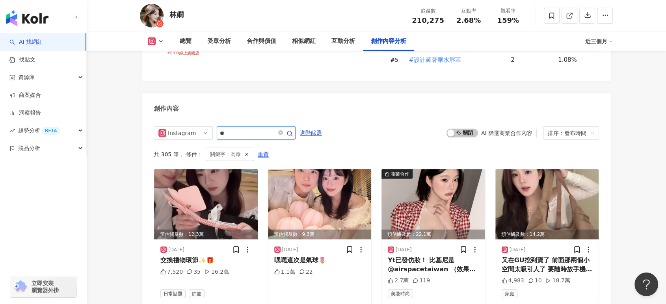
scroll to position [2412, 0]
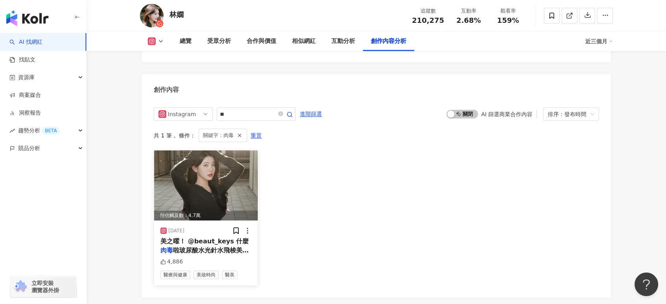
click at [202, 247] on span "啦玻尿酸水光針水飛梭美白針都是 甚至" at bounding box center [204, 255] width 88 height 16
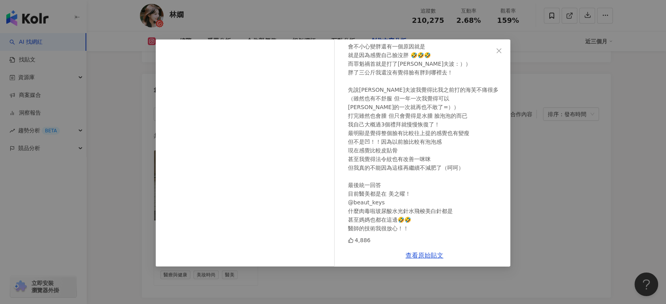
scroll to position [40, 0]
click at [434, 256] on link "查看原始貼文" at bounding box center [425, 255] width 38 height 7
click at [556, 117] on div "林嫺 2024/10/25 會不小心變胖還有一個原因就是 就是因為感覺自己臉沒胖 🤣🤣🤣 而罪魁禍首就是打了索夫波：）） 胖了三公斤我還沒有覺得臉有胖到哪裡去…" at bounding box center [333, 152] width 666 height 304
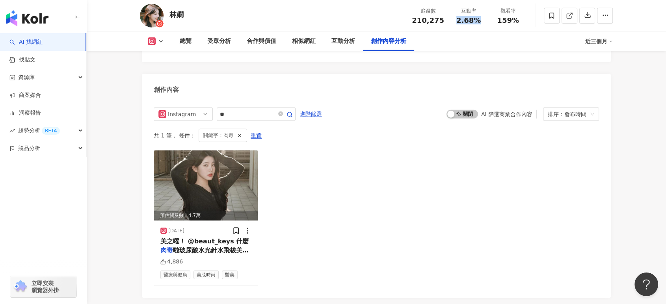
drag, startPoint x: 455, startPoint y: 20, endPoint x: 483, endPoint y: 21, distance: 28.4
click at [483, 21] on div "2.68%" at bounding box center [469, 21] width 30 height 8
copy span "2.68%"
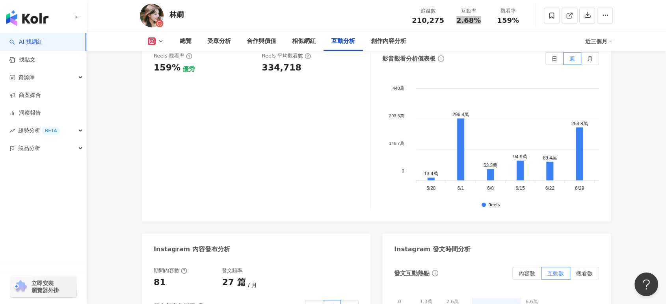
scroll to position [1668, 0]
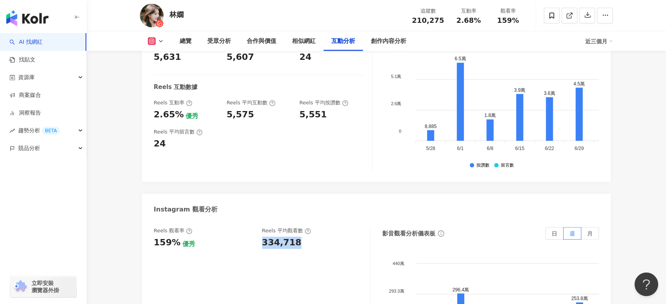
drag, startPoint x: 261, startPoint y: 216, endPoint x: 296, endPoint y: 216, distance: 35.5
click at [296, 227] on div "Reels 觀看率 159% 優秀 Reels 平均觀看數 334,718" at bounding box center [258, 237] width 209 height 21
copy div "334,718"
drag, startPoint x: 169, startPoint y: 15, endPoint x: 184, endPoint y: 15, distance: 14.6
click at [184, 15] on div "林嫺 追蹤數 210,275 互動率 2.68% 觀看率 159%" at bounding box center [376, 15] width 505 height 31
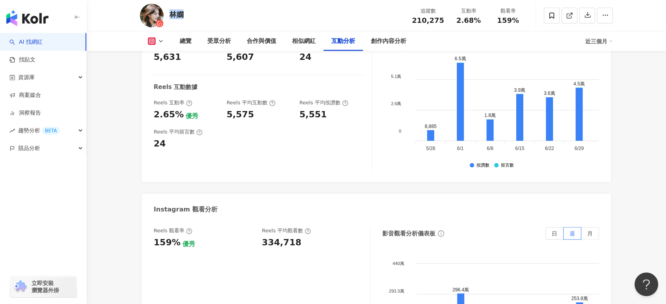
copy div "林嫺"
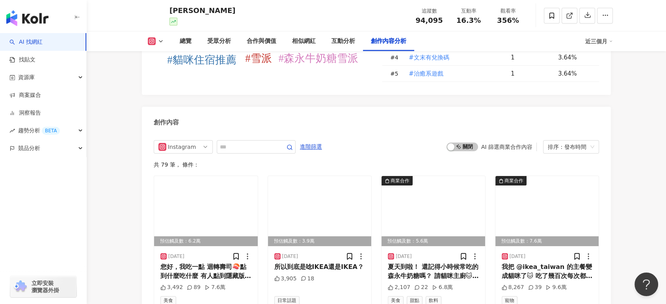
scroll to position [2365, 0]
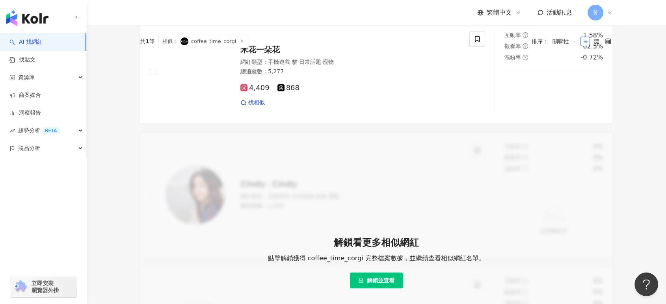
scroll to position [131, 0]
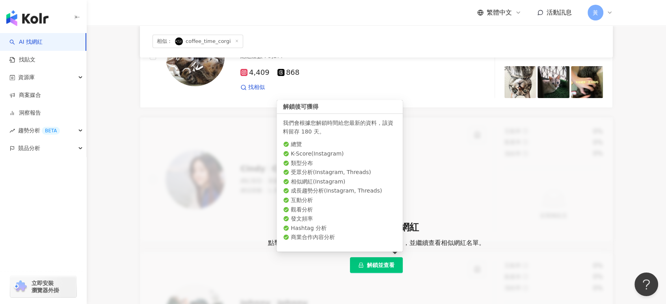
click at [376, 266] on span "解鎖並查看" at bounding box center [381, 265] width 28 height 6
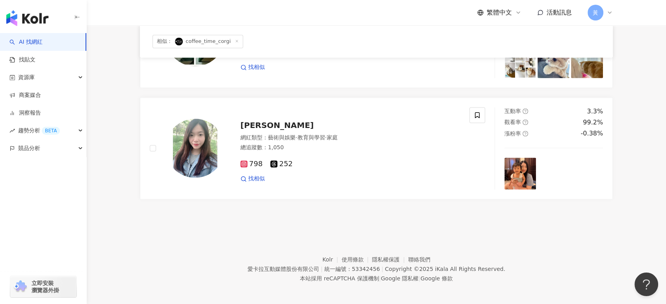
scroll to position [1284, 0]
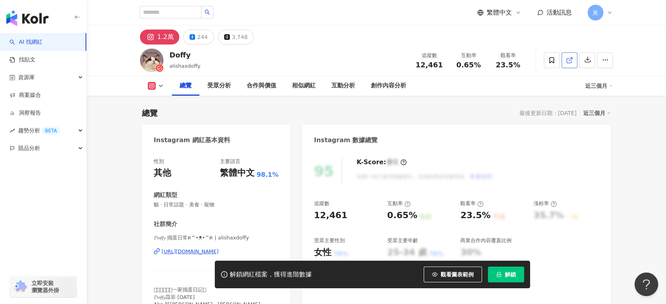
click at [567, 60] on icon at bounding box center [569, 60] width 7 height 7
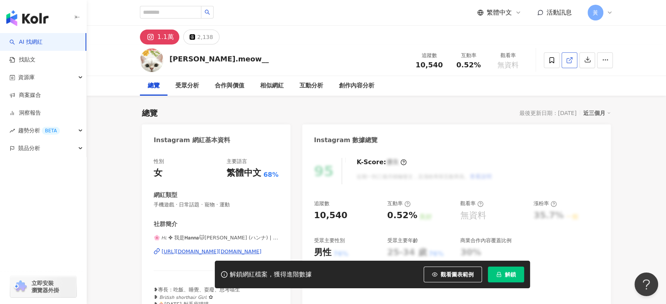
drag, startPoint x: 548, startPoint y: 80, endPoint x: 567, endPoint y: 60, distance: 28.2
click at [567, 60] on icon at bounding box center [569, 60] width 4 height 4
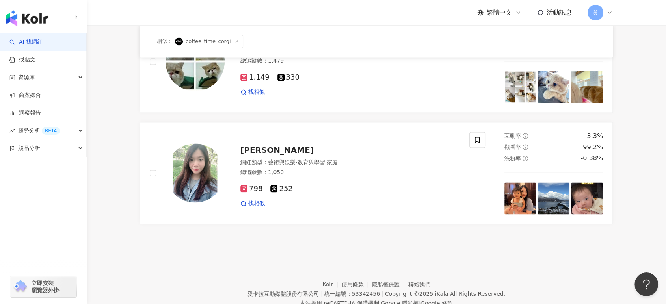
scroll to position [1284, 0]
